Goal: Information Seeking & Learning: Understand process/instructions

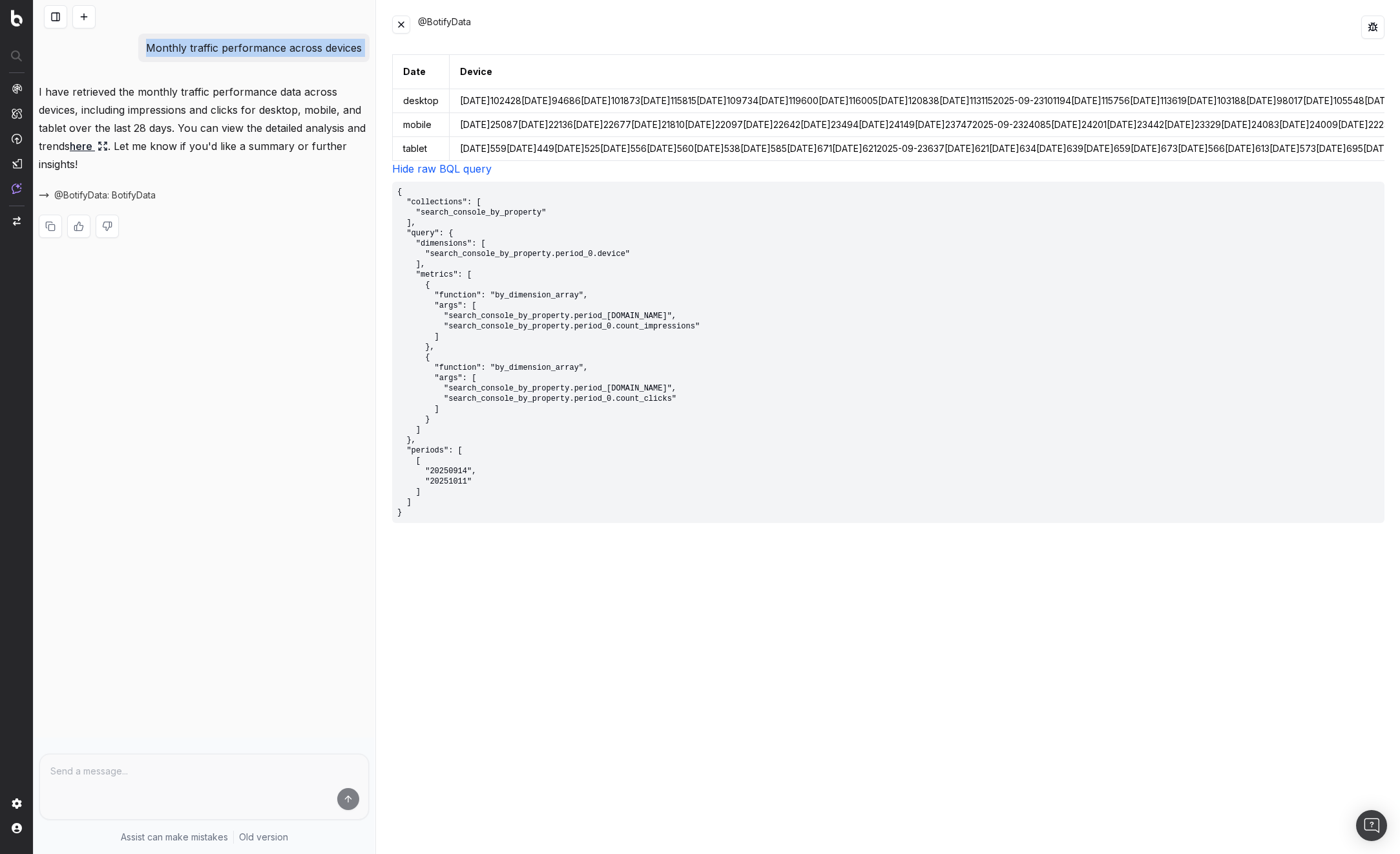
click at [405, 28] on button at bounding box center [401, 25] width 18 height 18
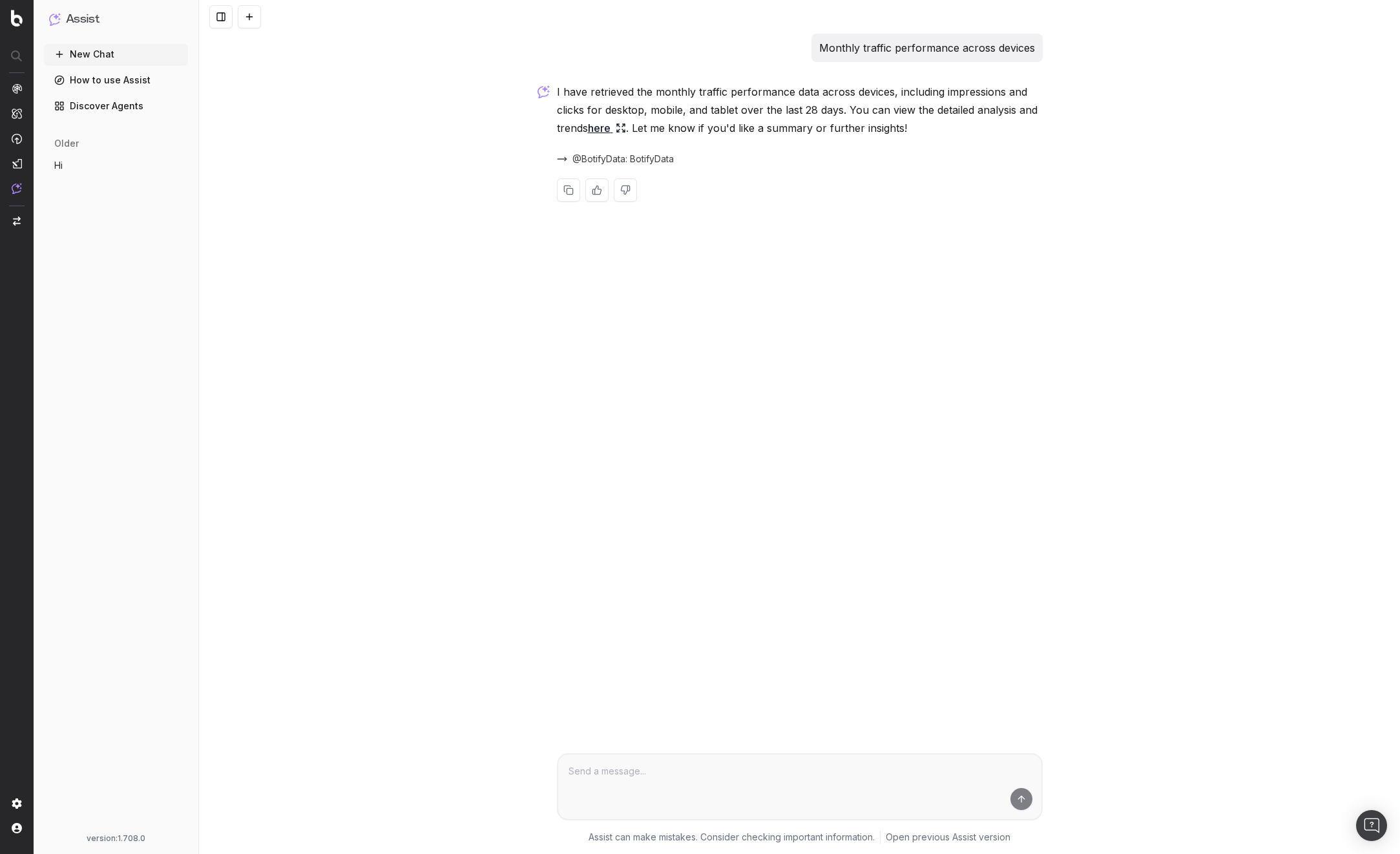
click at [1092, 52] on div "Monthly traffic performance across devices I have retrieved the monthly traffic…" at bounding box center [799, 427] width 1201 height 854
click at [375, 154] on div "Monthly traffic performance across devices I have retrieved the monthly traffic…" at bounding box center [799, 427] width 1201 height 854
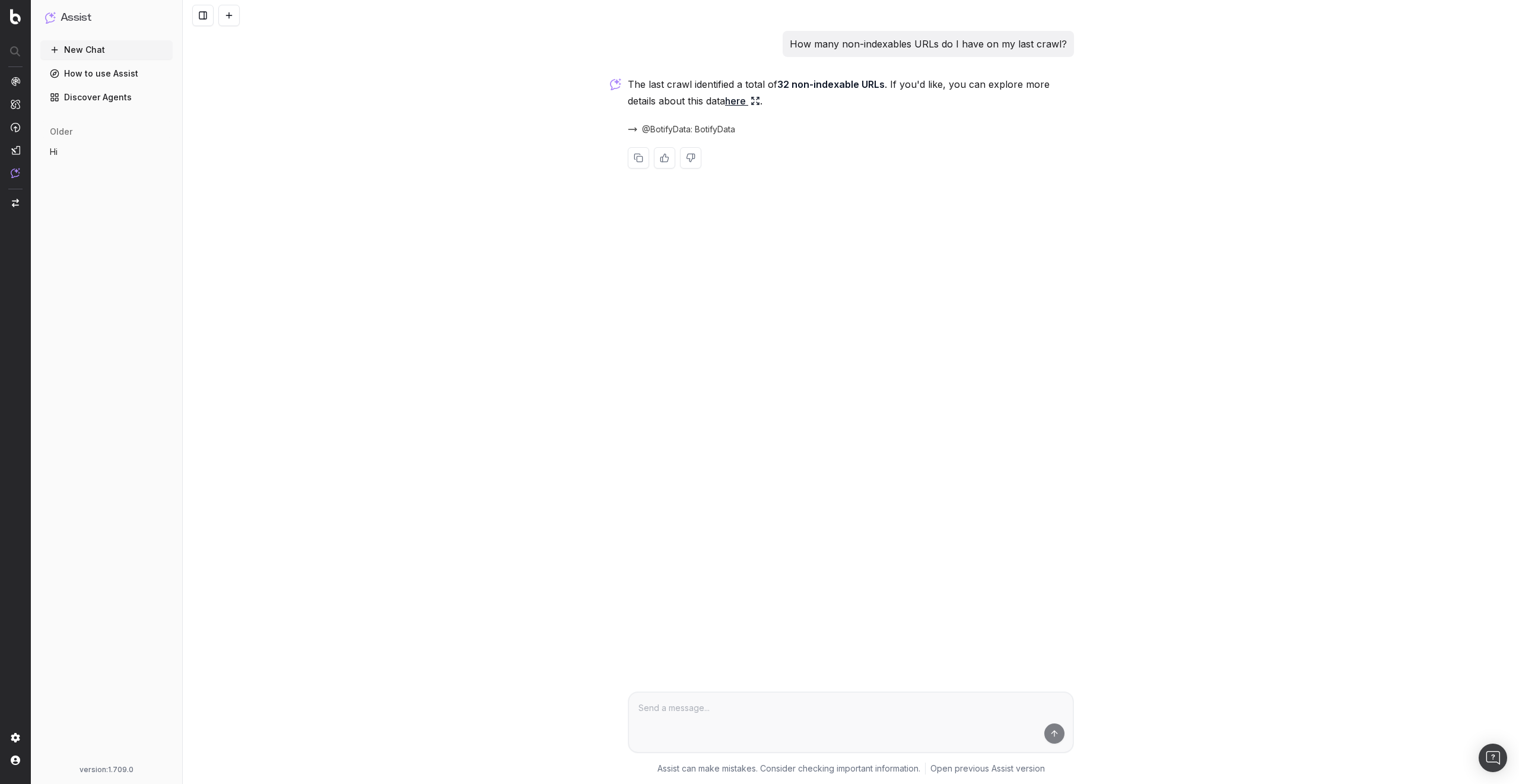
click at [742, 102] on link "here" at bounding box center [742, 101] width 35 height 17
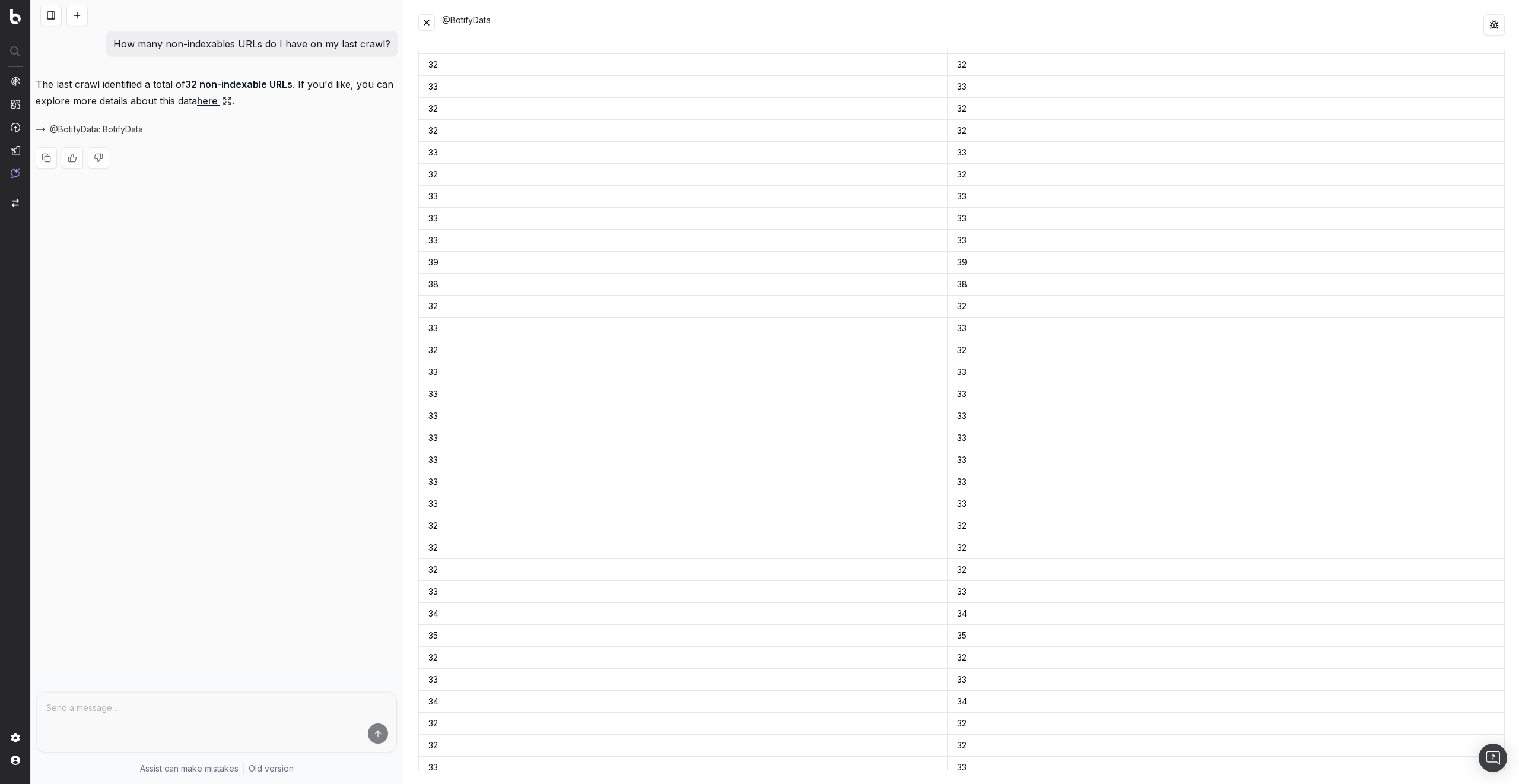
scroll to position [854, 0]
click at [1498, 23] on button at bounding box center [1495, 25] width 22 height 22
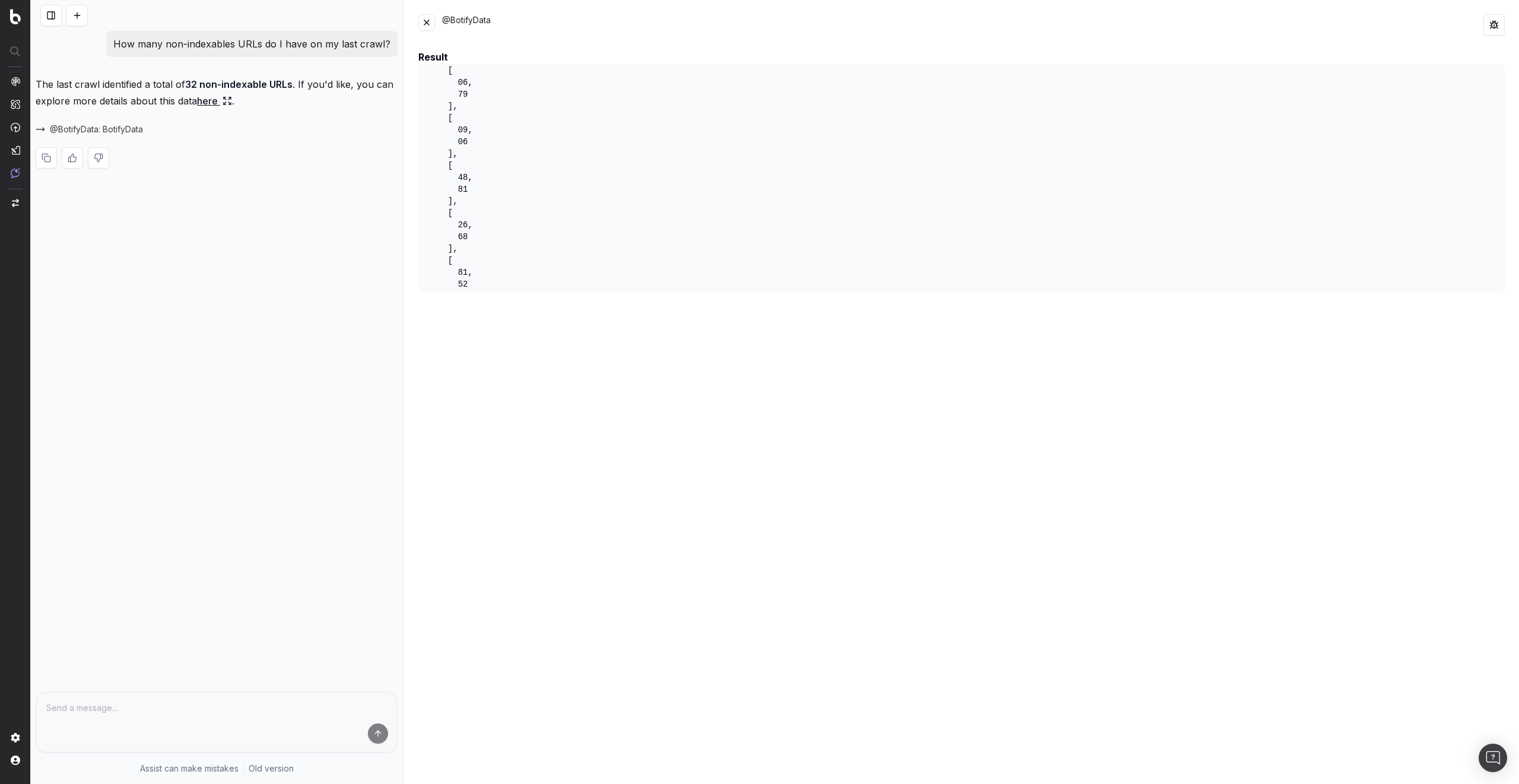
scroll to position [0, 0]
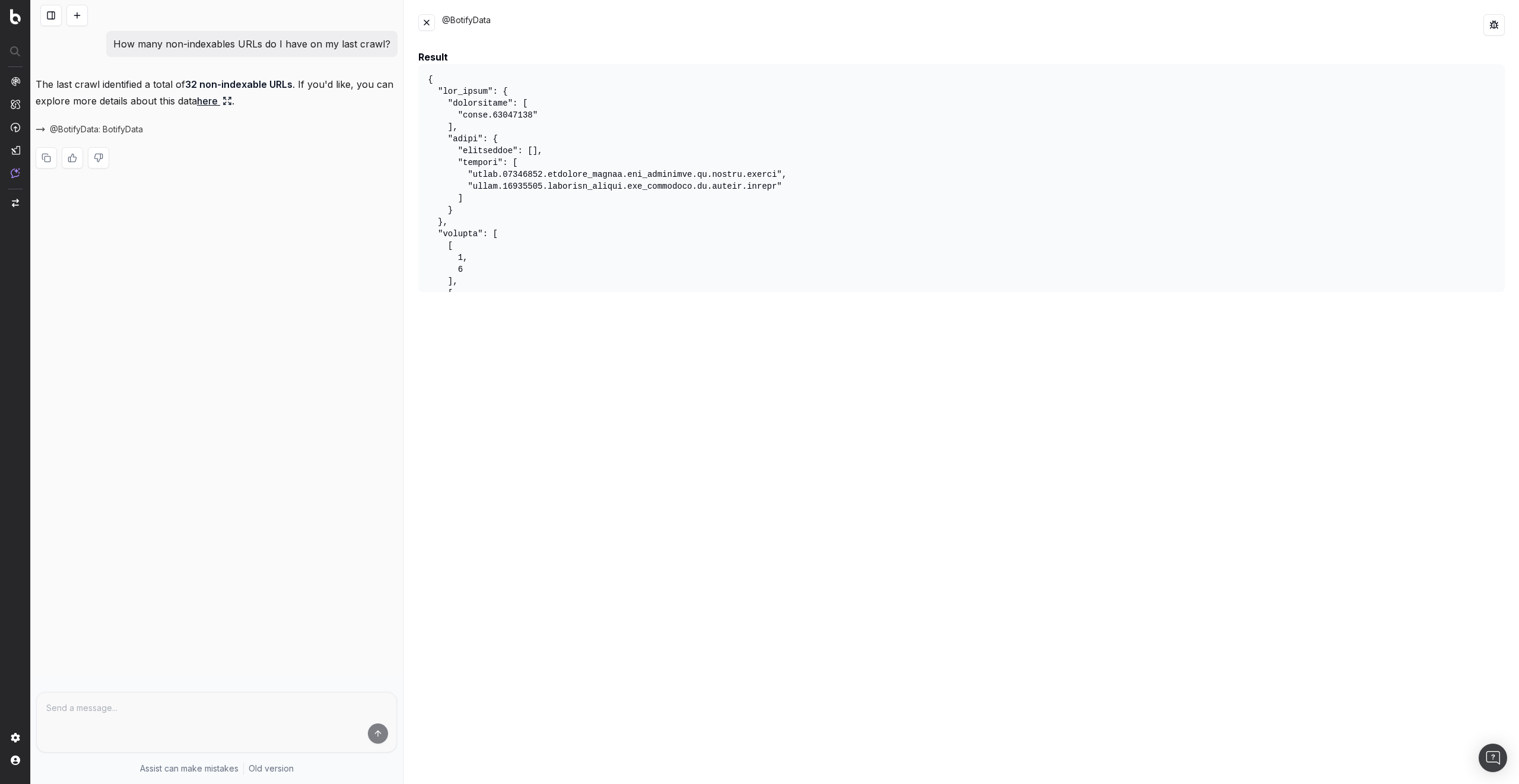
click at [428, 19] on button at bounding box center [427, 23] width 17 height 17
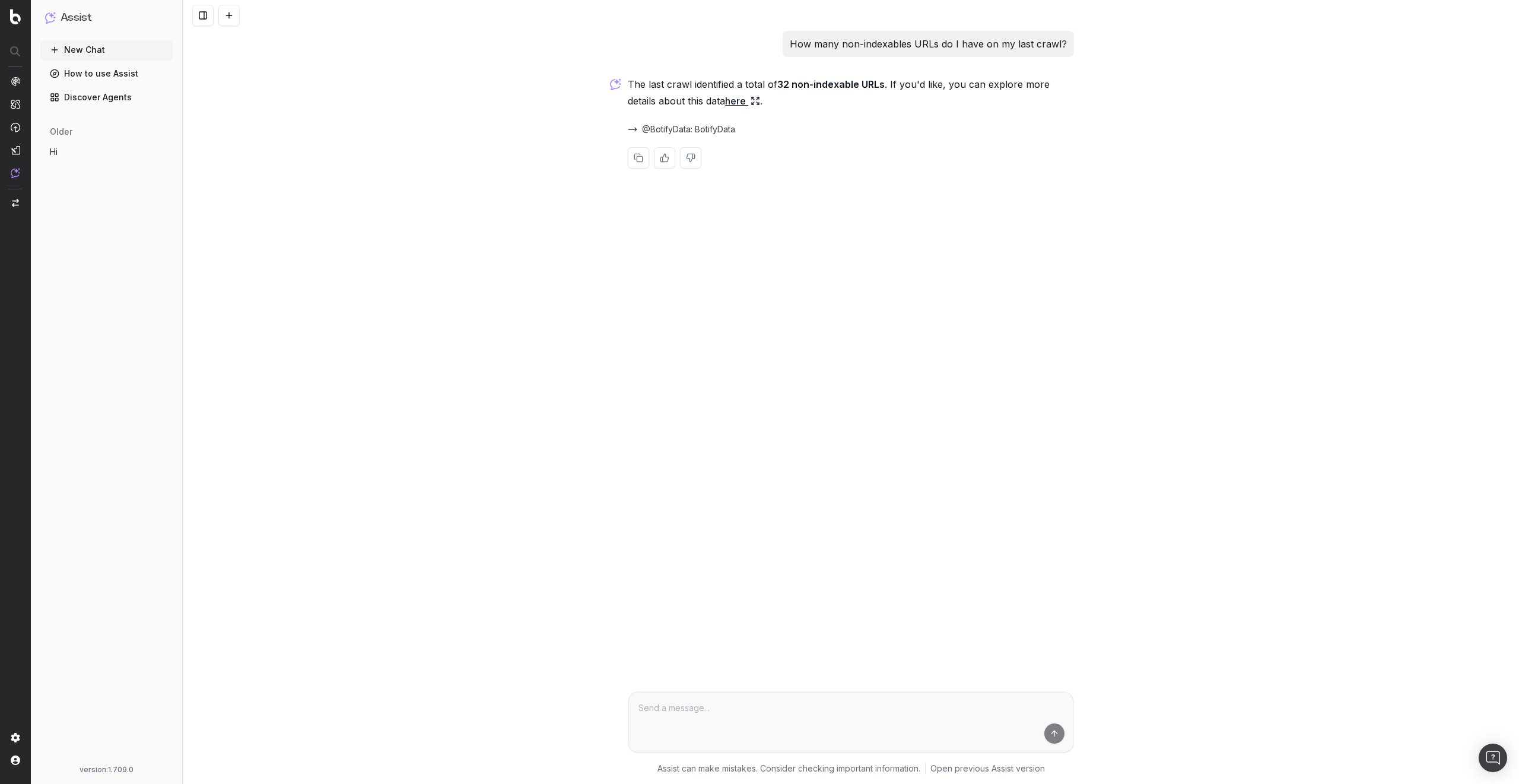
click at [726, 102] on p "The last crawl identified a total of 32 non-indexable URLs . If you'd like, you…" at bounding box center [851, 93] width 446 height 33
click at [739, 100] on link "here" at bounding box center [742, 101] width 35 height 17
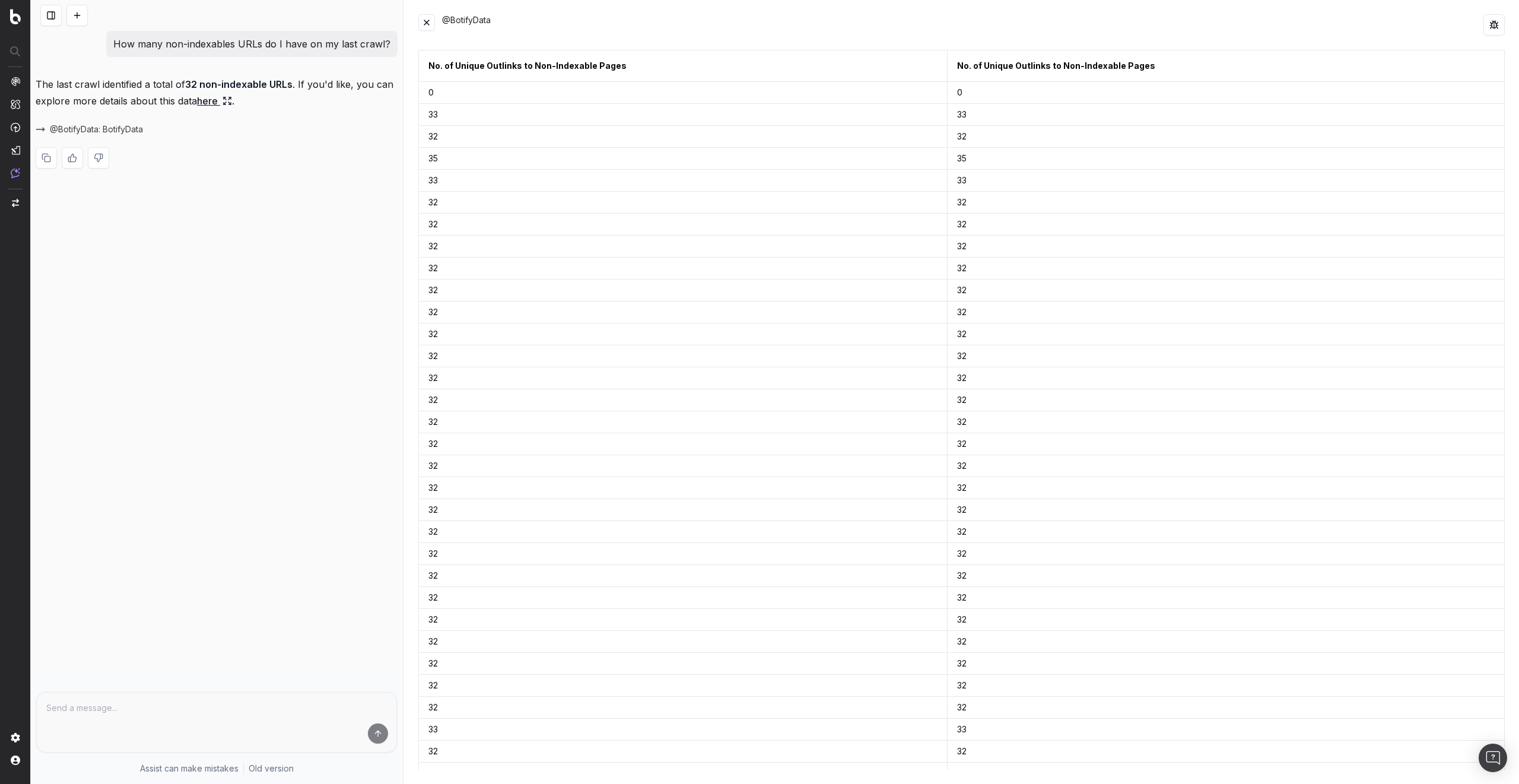
click at [426, 24] on button at bounding box center [427, 23] width 17 height 17
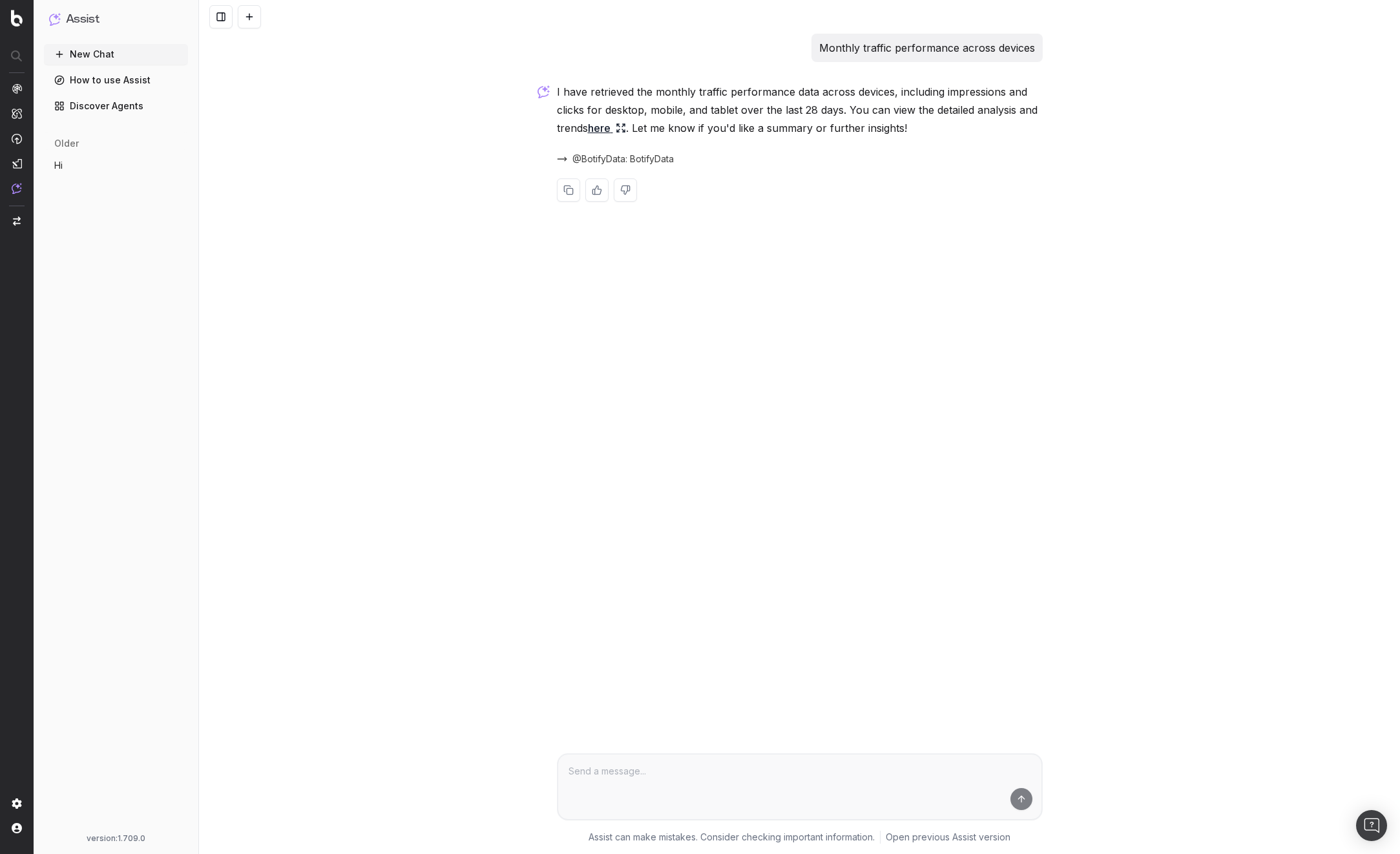
click at [355, 266] on div "Monthly traffic performance across devices I have retrieved the monthly traffic…" at bounding box center [799, 427] width 1201 height 854
click at [918, 51] on p "Monthly traffic performance across devices" at bounding box center [926, 48] width 215 height 18
copy p "Monthly traffic performance across devices"
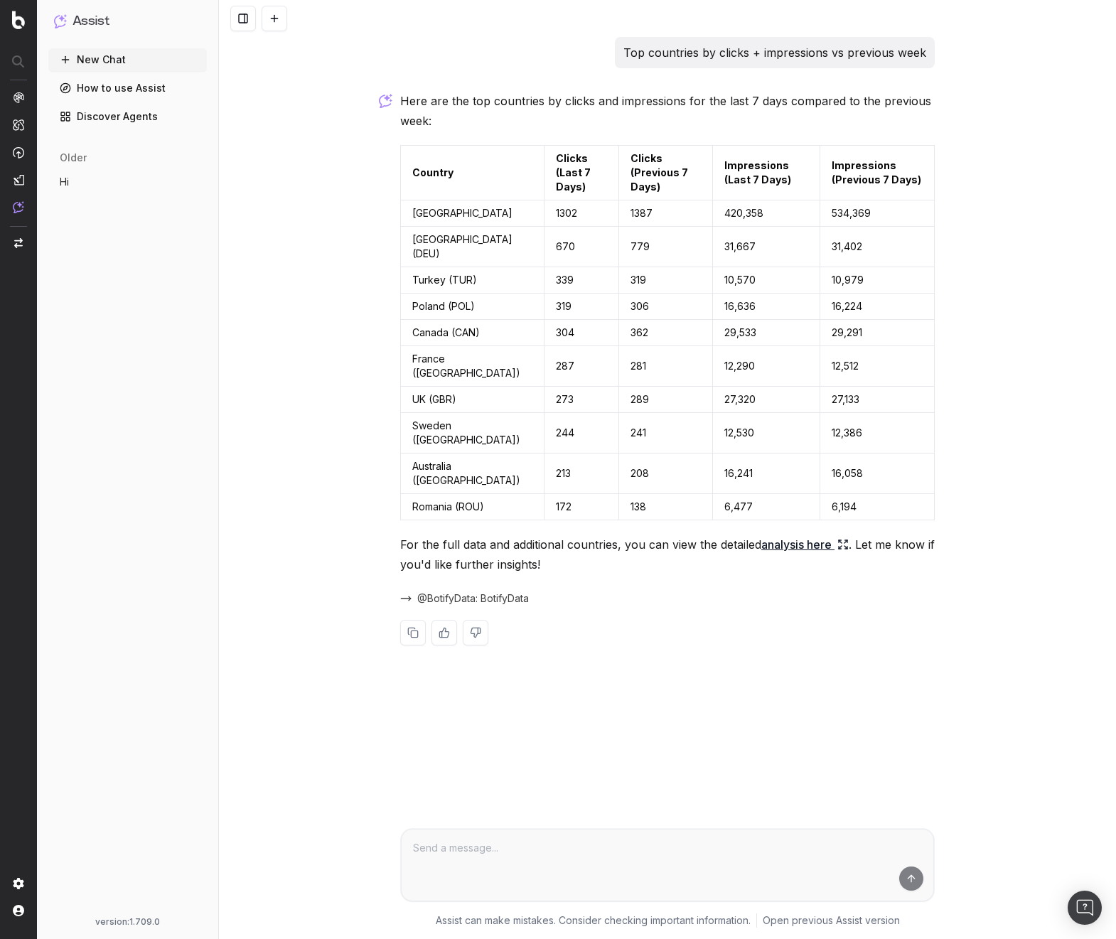
click at [497, 606] on span "@BotifyData: BotifyData" at bounding box center [473, 598] width 112 height 14
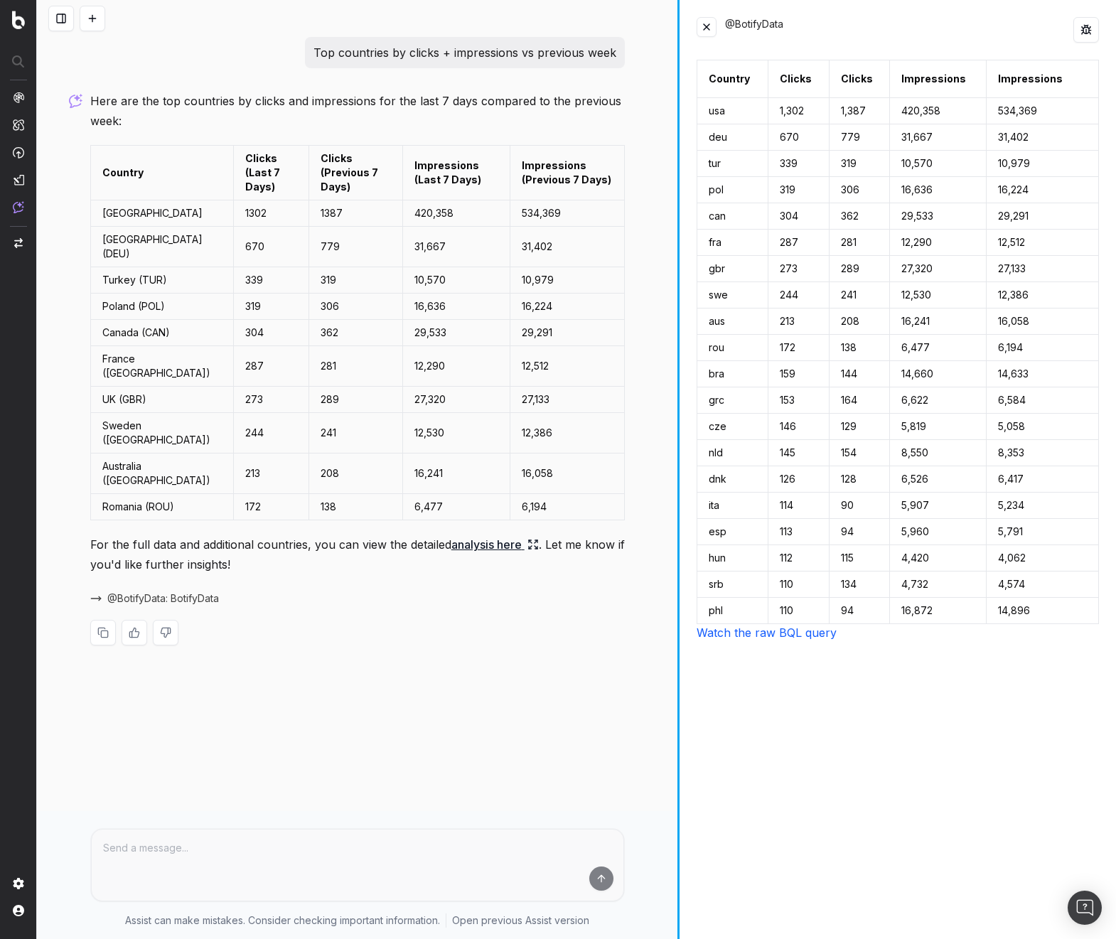
click at [679, 344] on div at bounding box center [678, 469] width 2 height 939
click at [752, 635] on link "Watch the raw BQL query" at bounding box center [766, 632] width 140 height 14
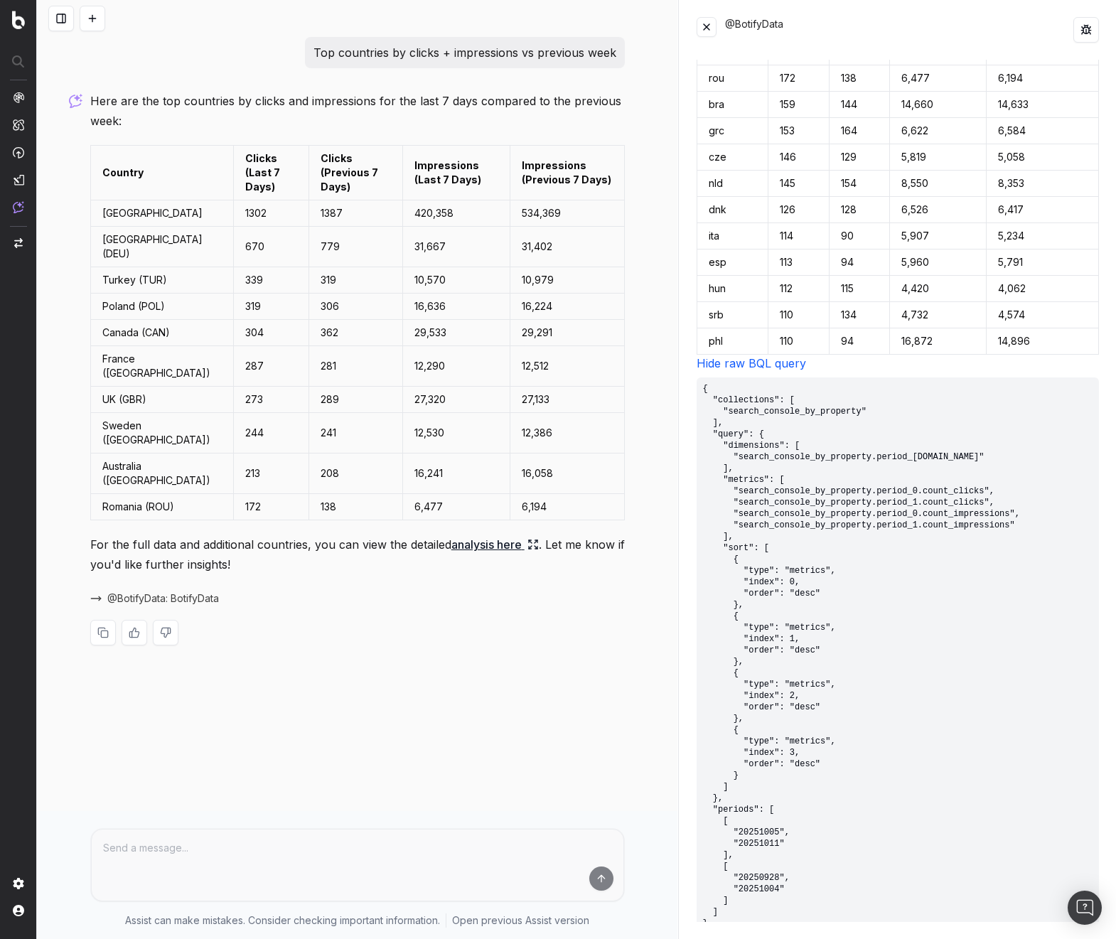
scroll to position [282, 0]
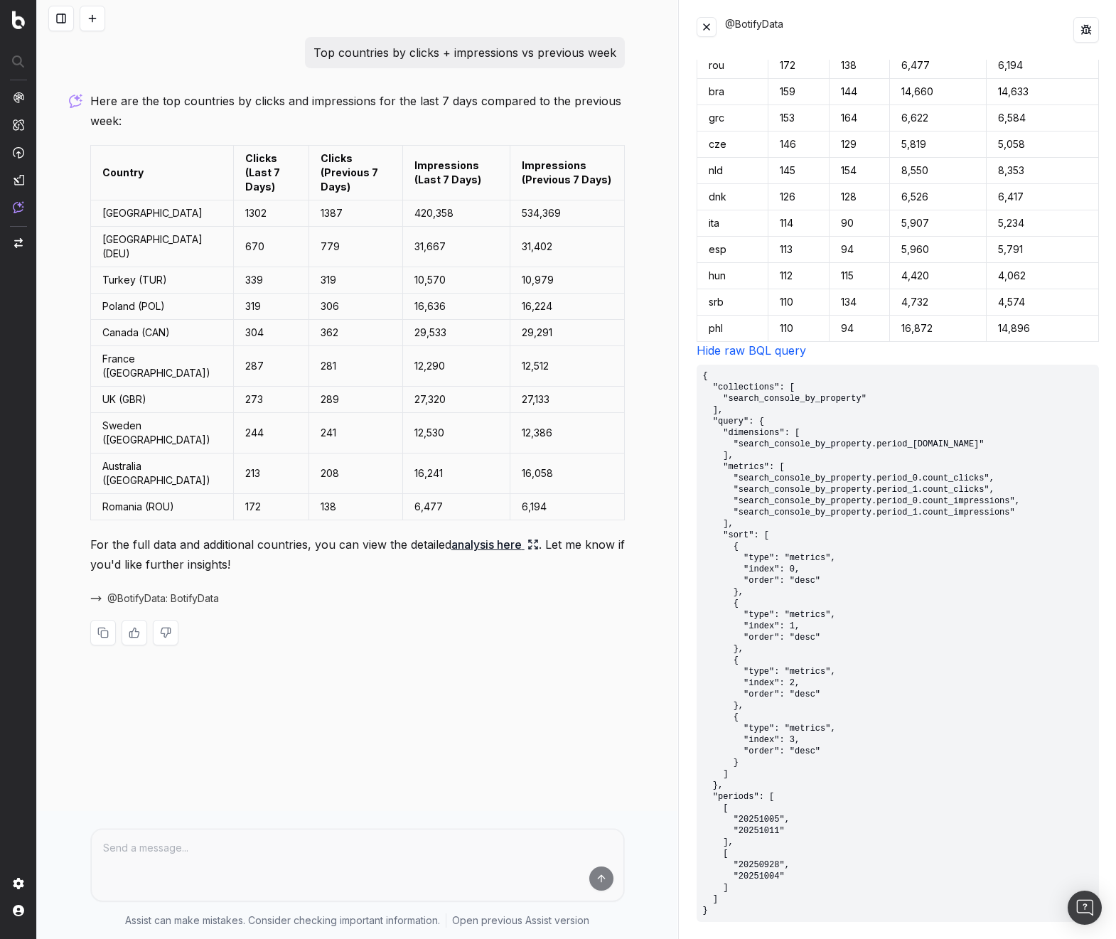
click at [776, 348] on link "Hide raw BQL query" at bounding box center [750, 350] width 109 height 14
